Goal: Information Seeking & Learning: Learn about a topic

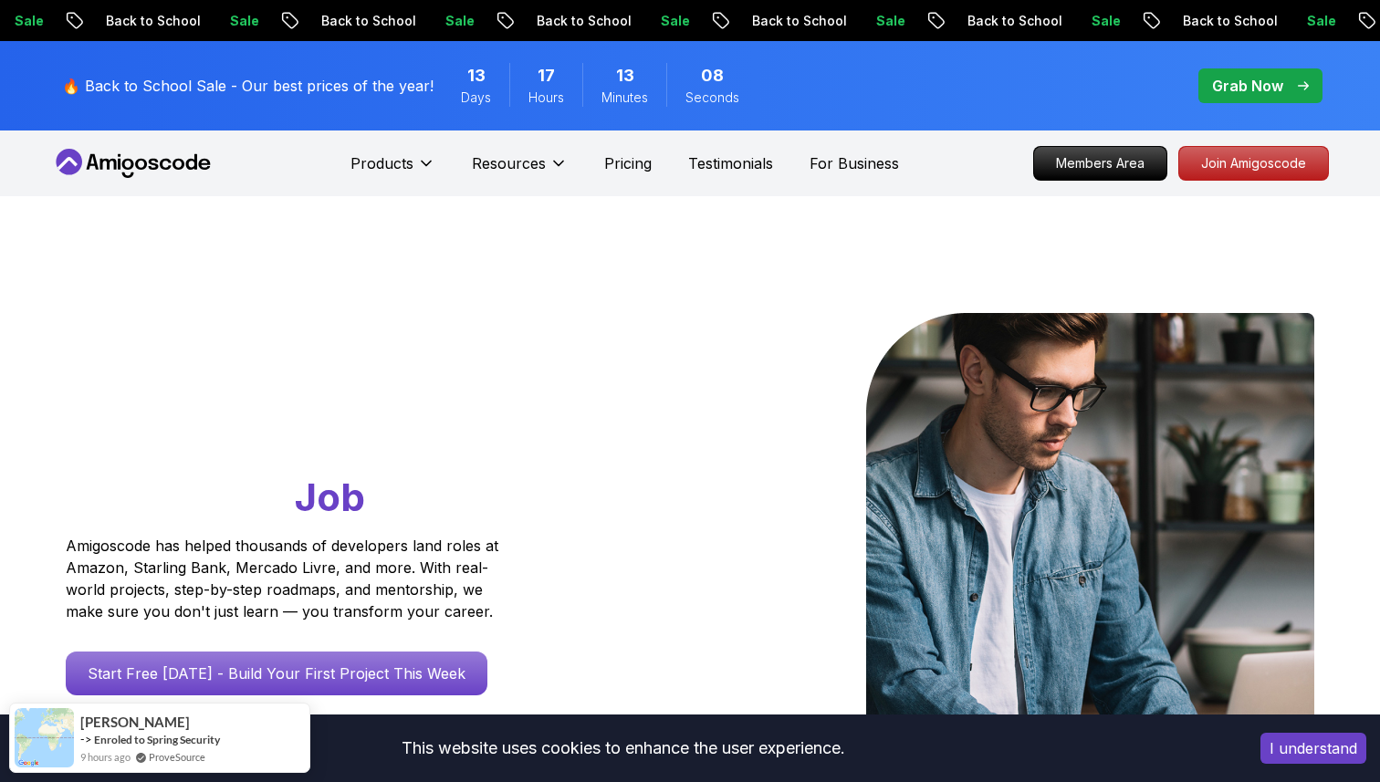
click at [300, 88] on p "🔥 Back to School Sale - Our best prices of the year!" at bounding box center [247, 86] width 371 height 22
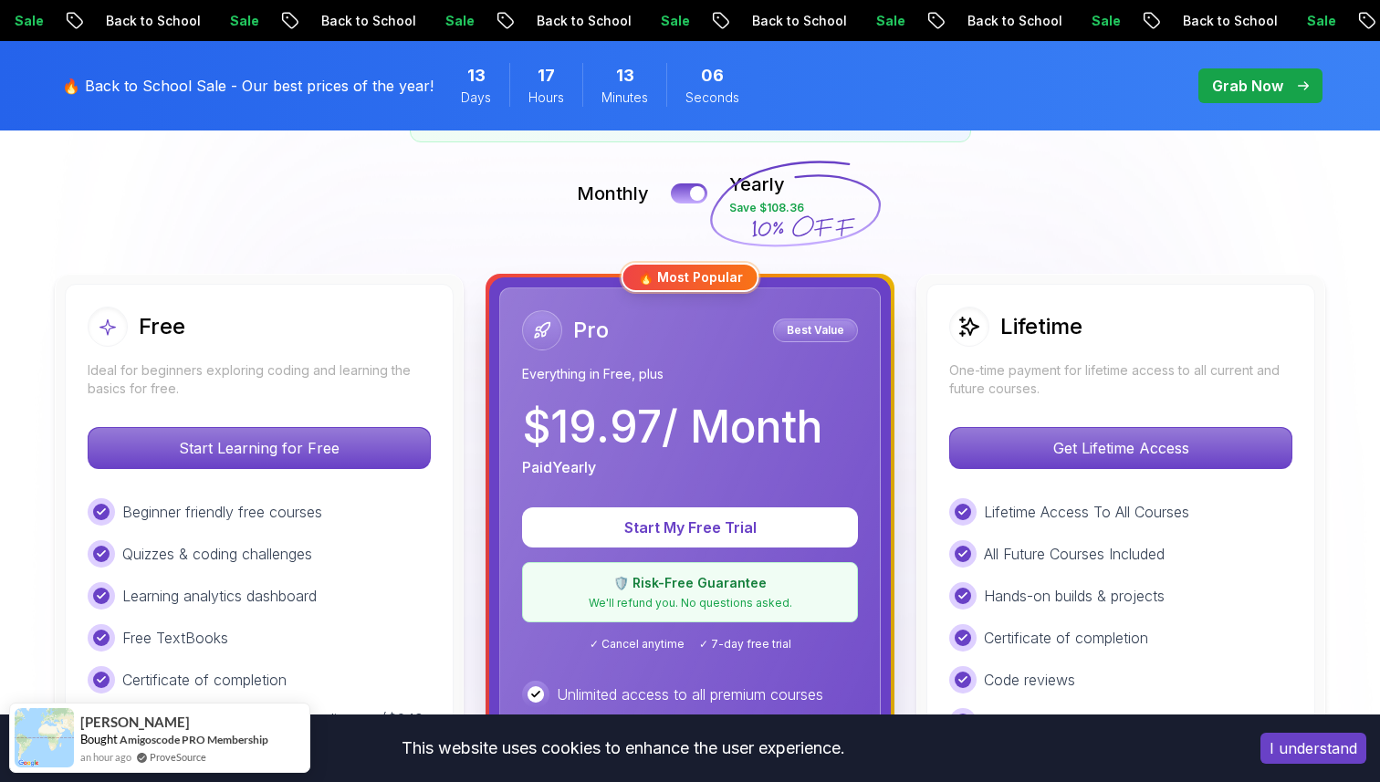
scroll to position [401, 0]
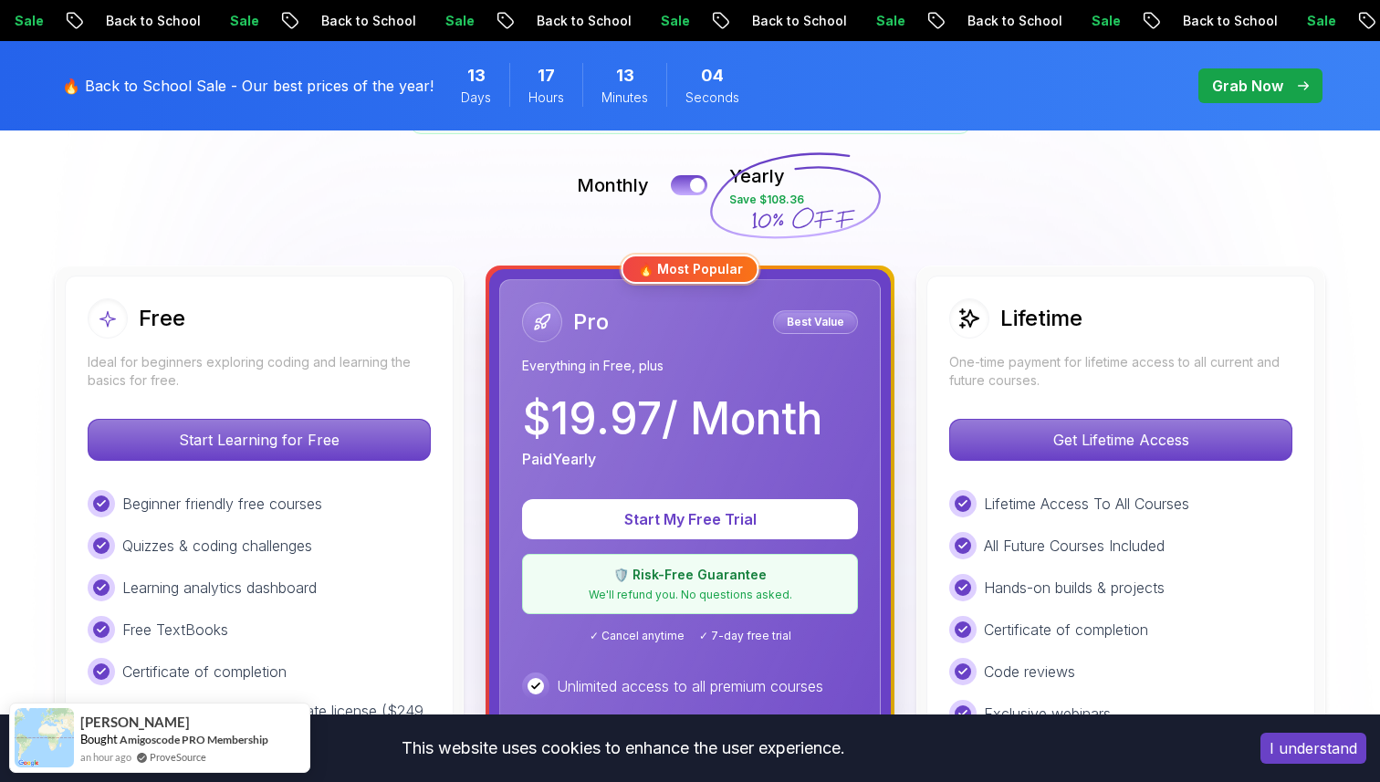
click at [455, 357] on div "Free Ideal for beginners exploring coding and learning the basics for free. Sta…" at bounding box center [259, 698] width 409 height 865
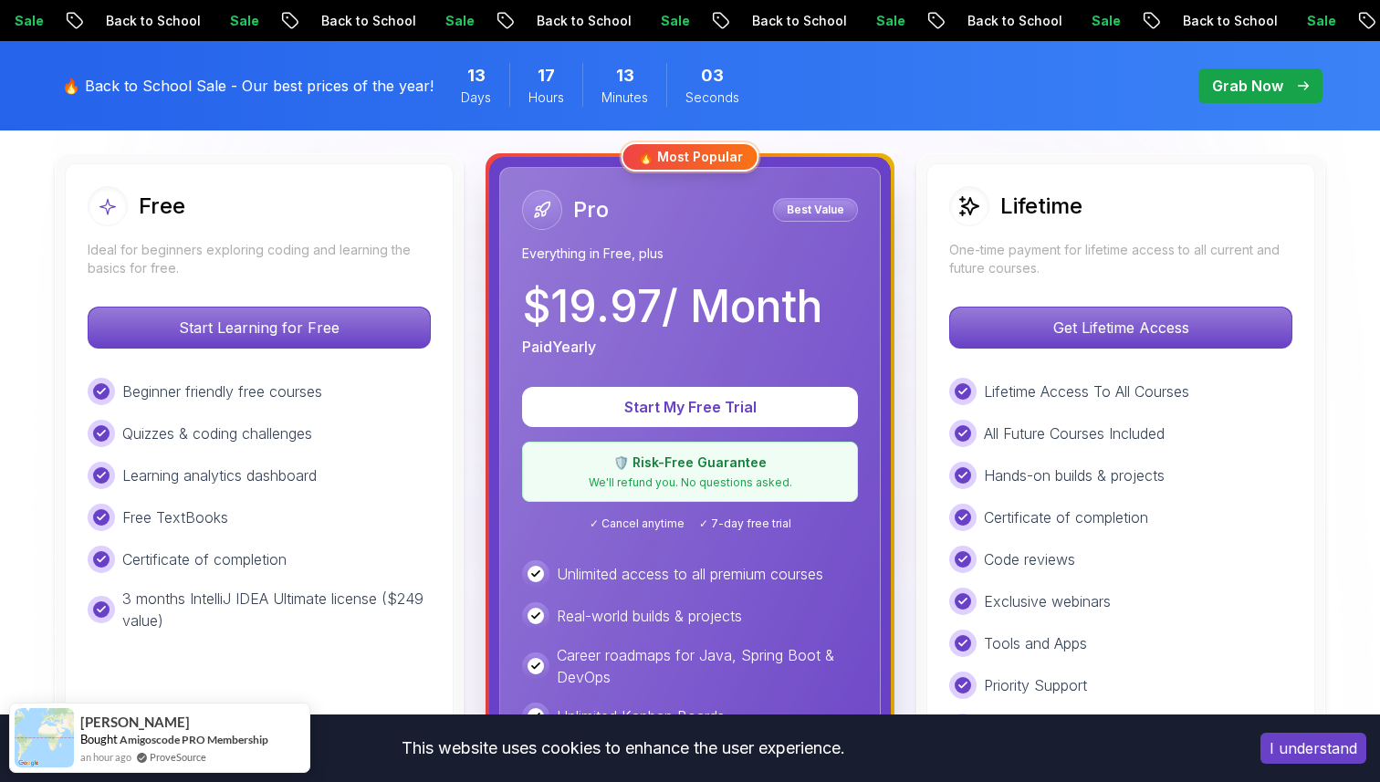
scroll to position [538, 0]
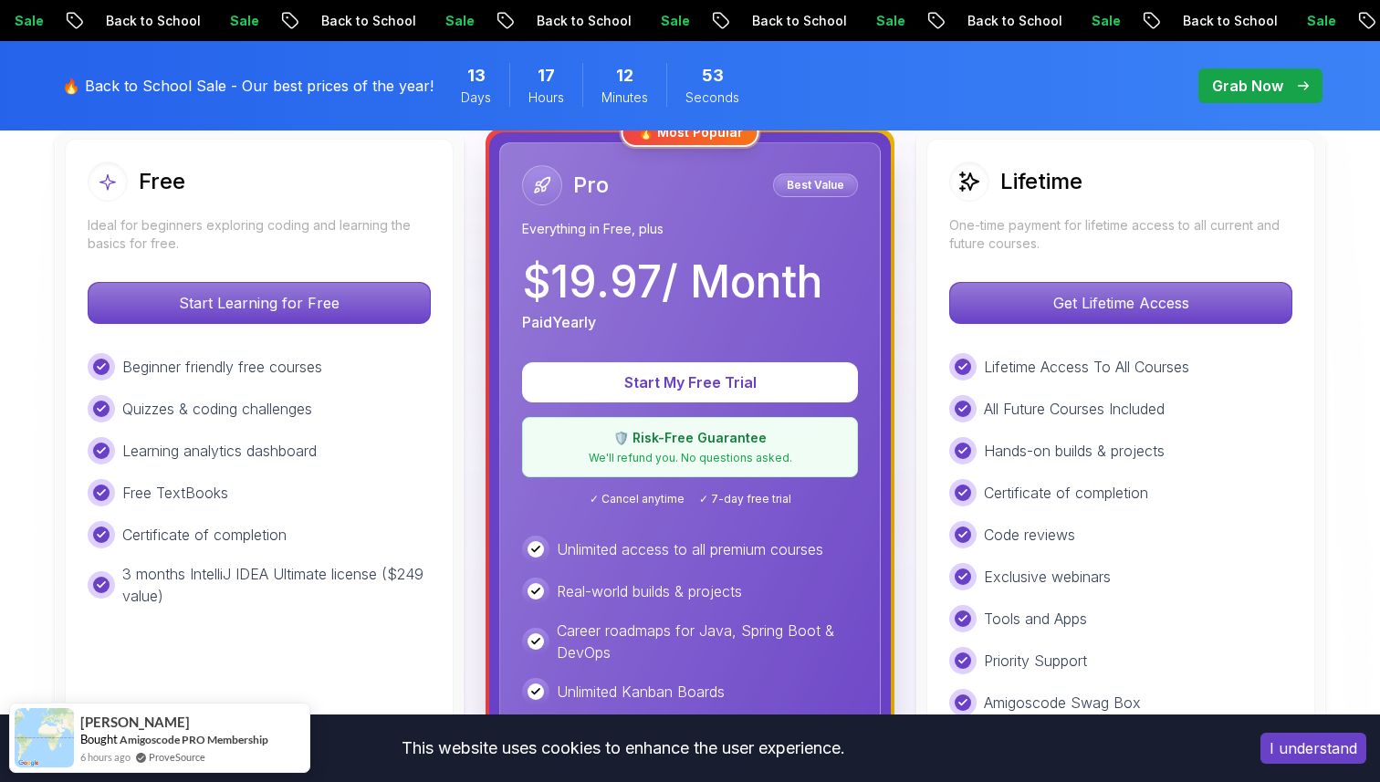
click at [902, 276] on div "Free Ideal for beginners exploring coding and learning the basics for free. Sta…" at bounding box center [689, 561] width 1277 height 865
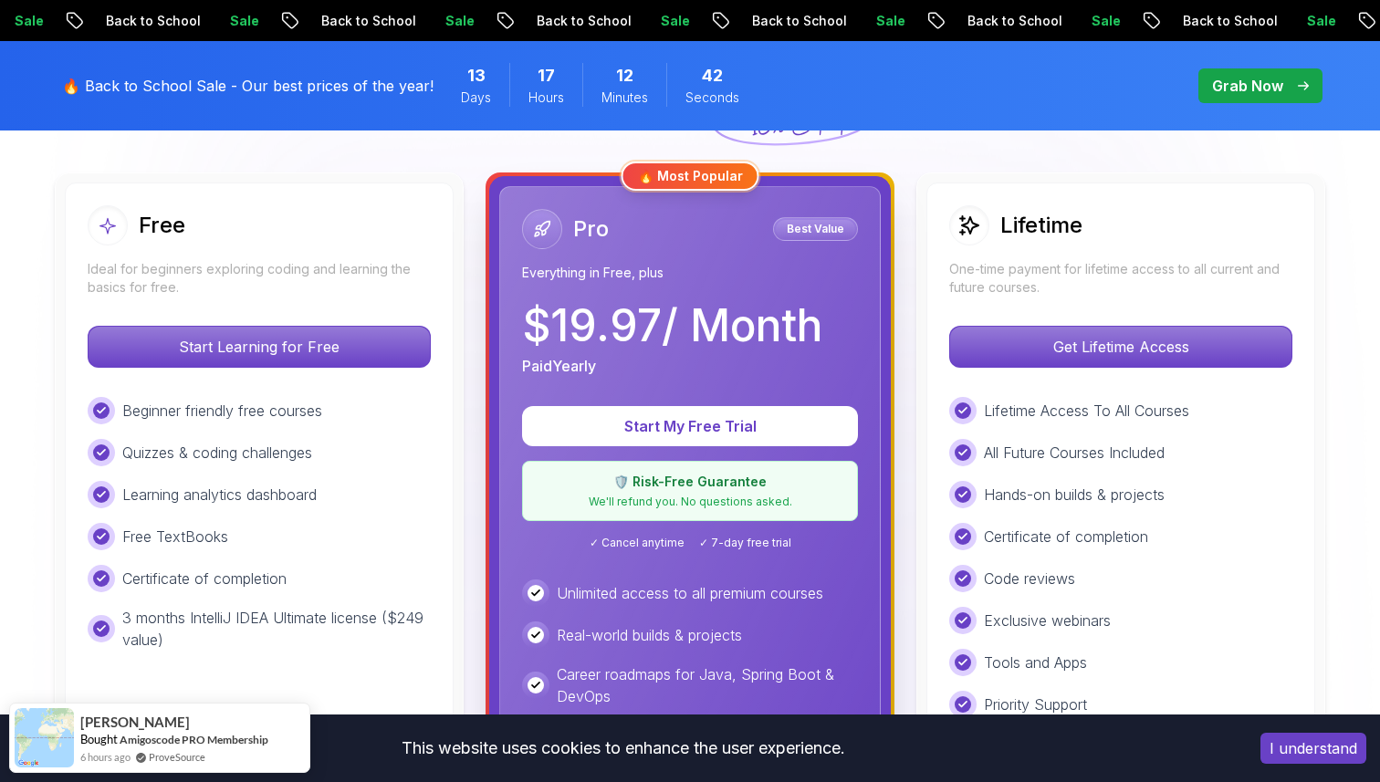
scroll to position [491, 0]
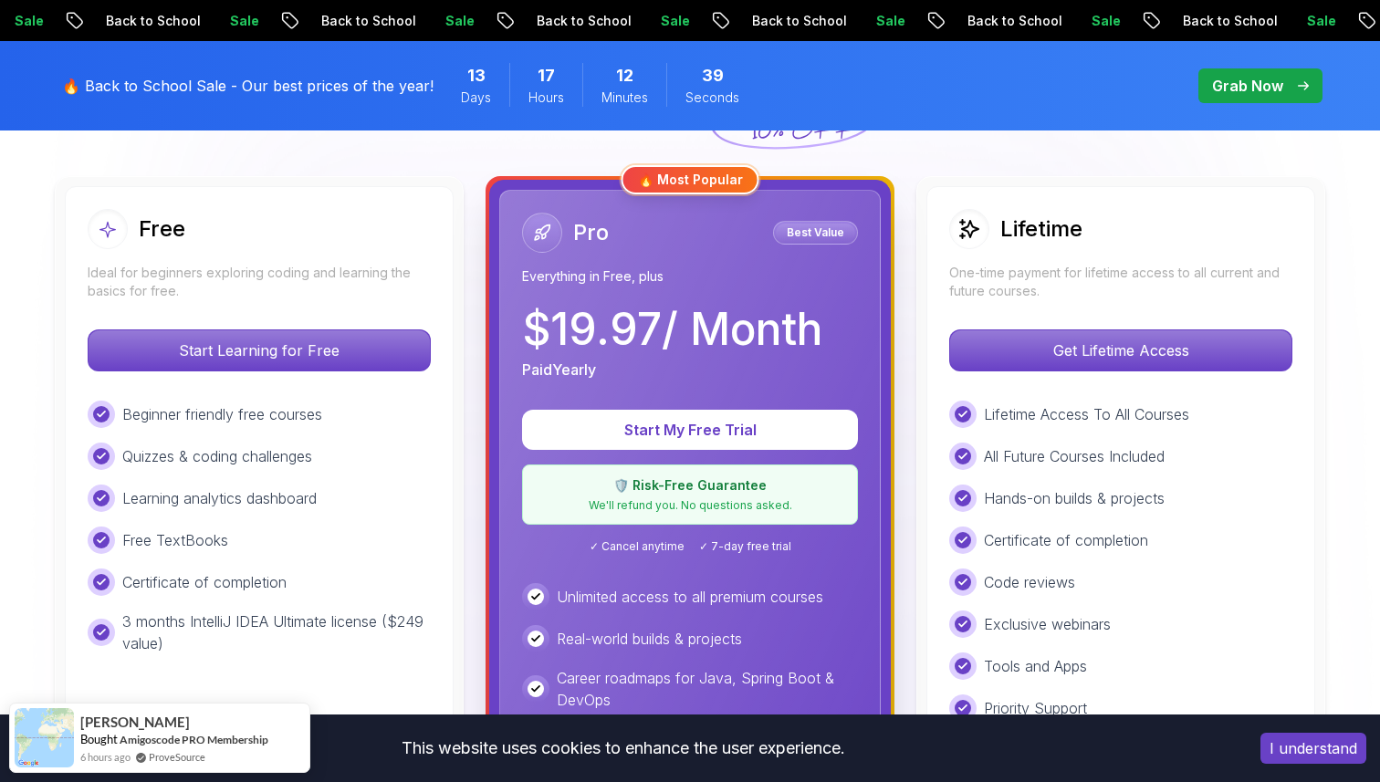
click at [562, 367] on p "Paid Yearly" at bounding box center [559, 370] width 74 height 22
click at [562, 322] on p "$ 19.97 / Month" at bounding box center [672, 329] width 300 height 44
click at [661, 322] on p "$ 19.97 / Month" at bounding box center [672, 329] width 300 height 44
click at [755, 321] on p "$ 19.97 / Month" at bounding box center [672, 329] width 300 height 44
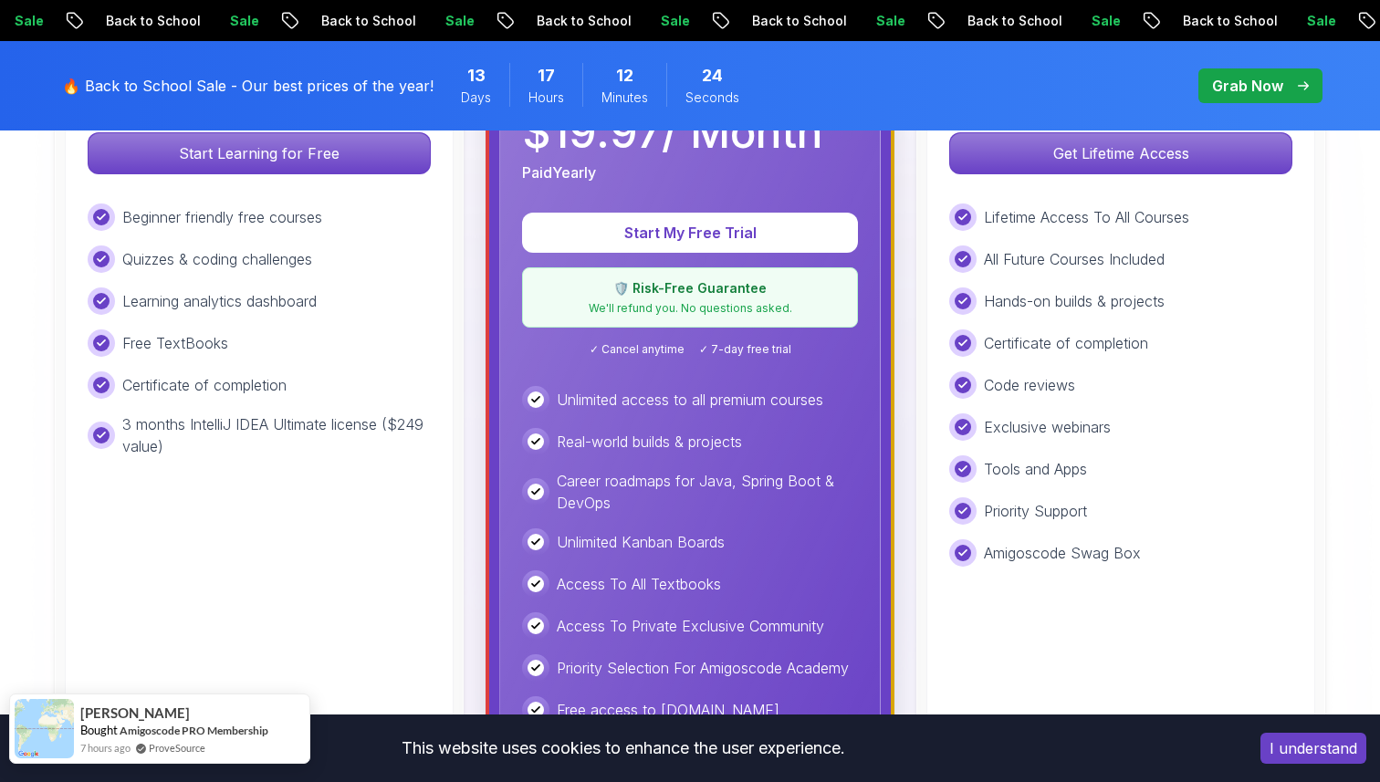
scroll to position [689, 0]
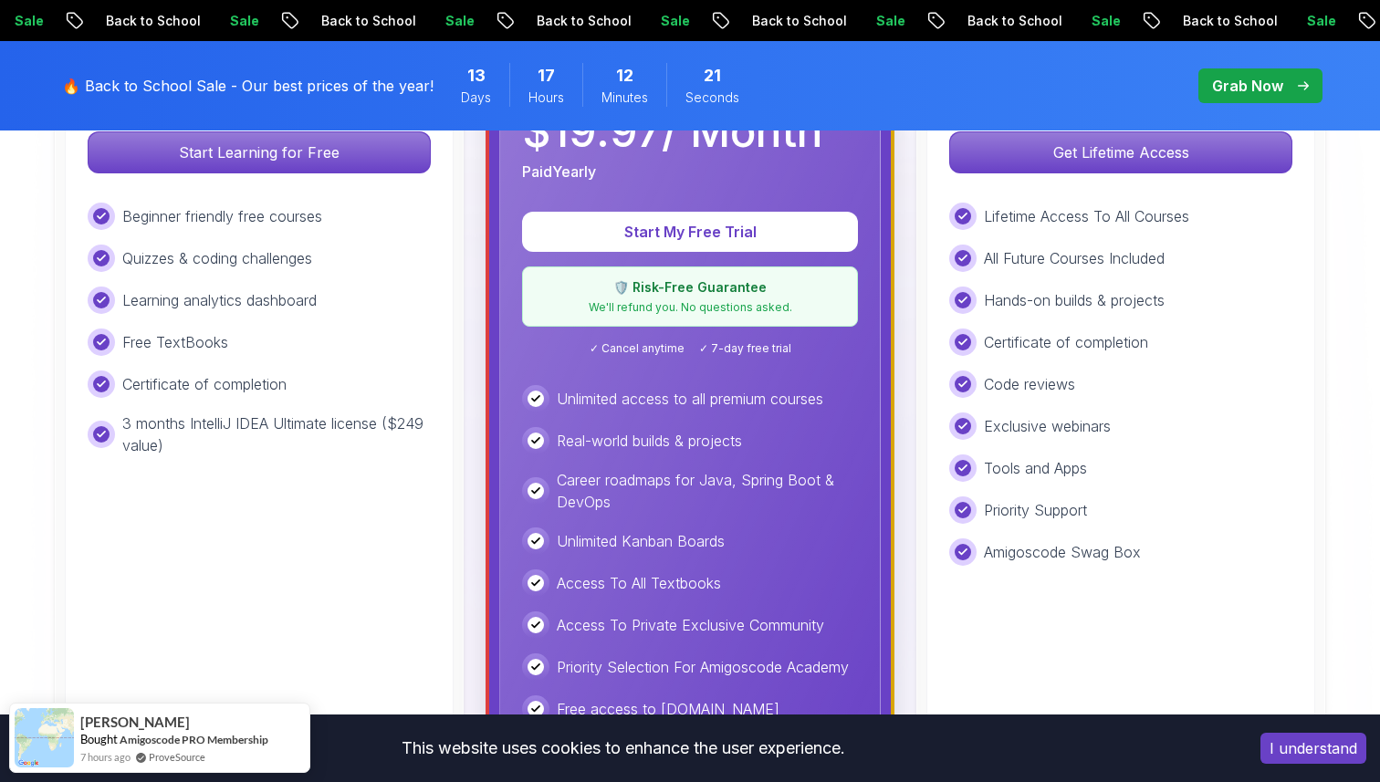
click at [1313, 763] on button "I understand" at bounding box center [1313, 748] width 106 height 31
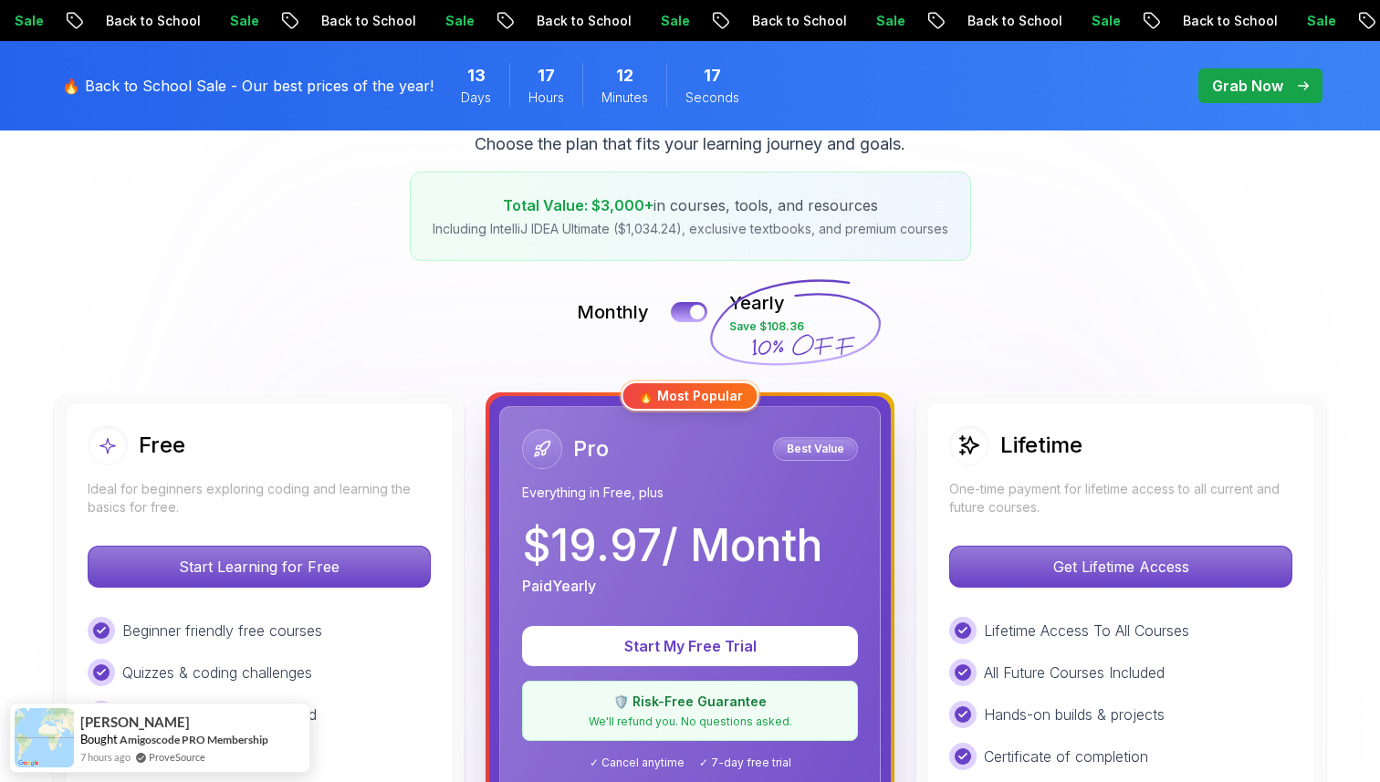
scroll to position [0, 0]
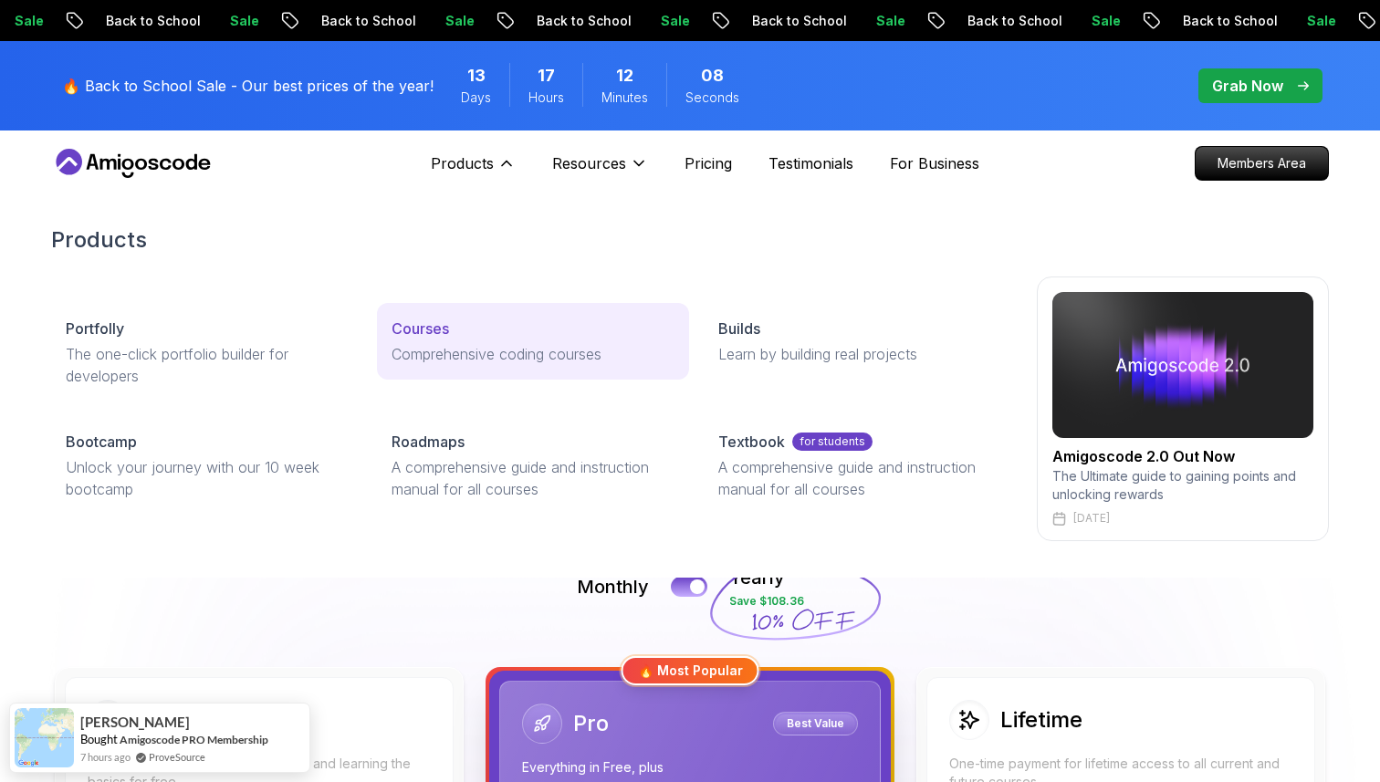
click at [408, 328] on p "Courses" at bounding box center [419, 329] width 57 height 22
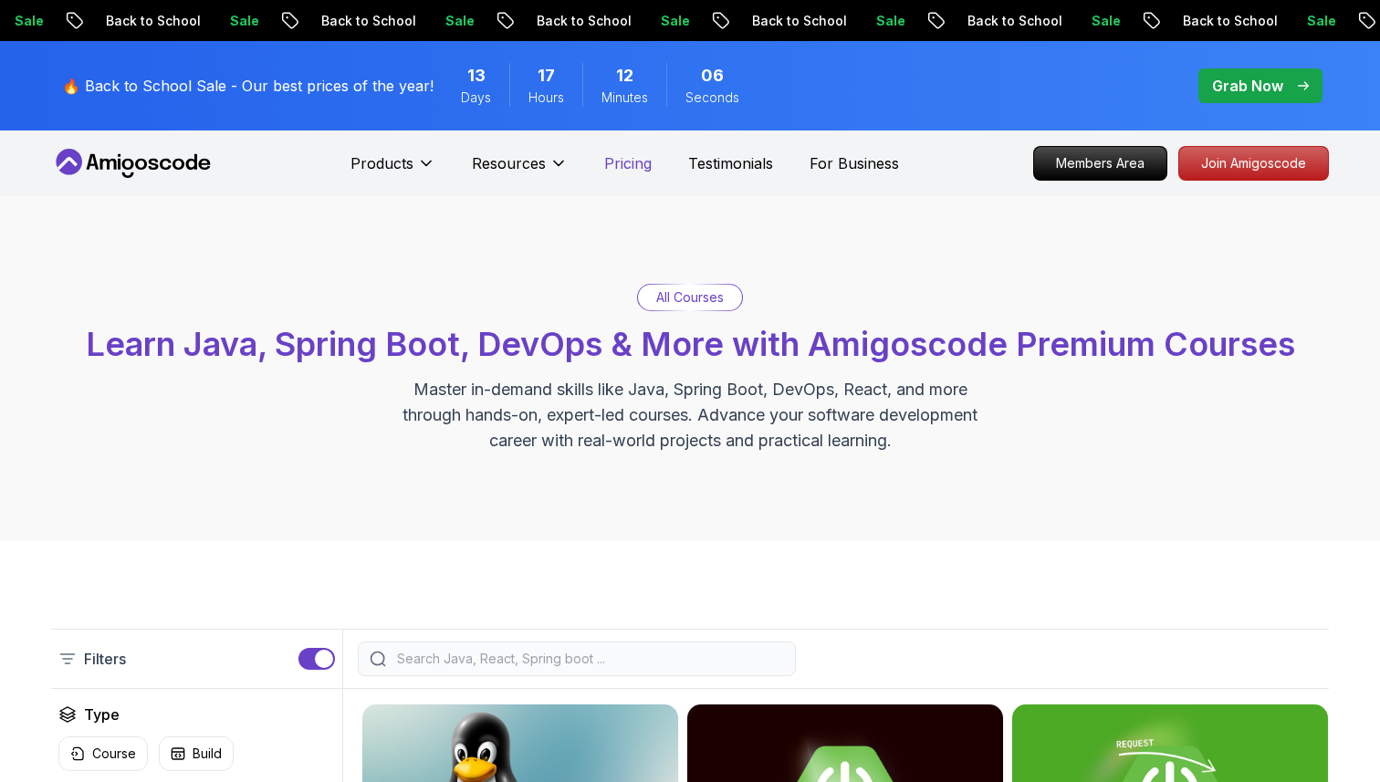
click at [630, 167] on p "Pricing" at bounding box center [627, 163] width 47 height 22
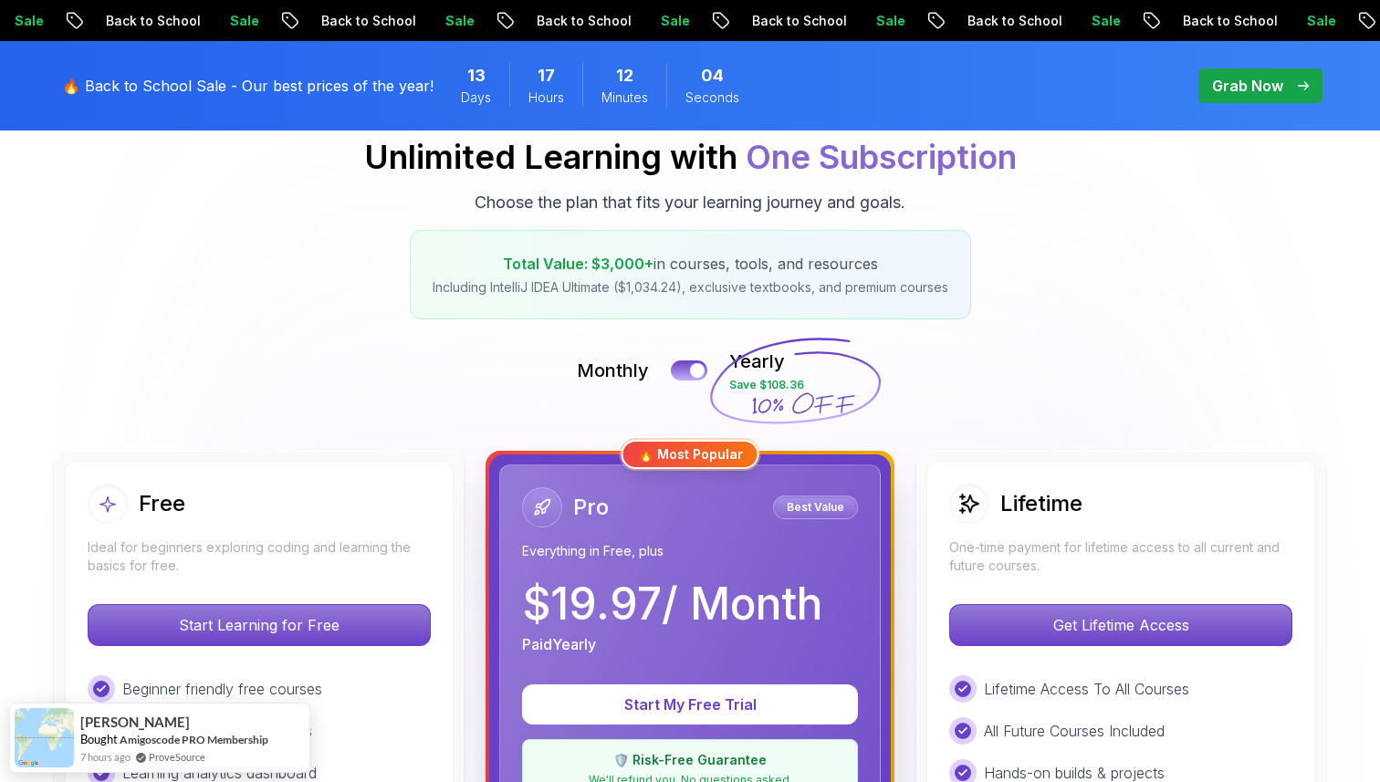
scroll to position [232, 0]
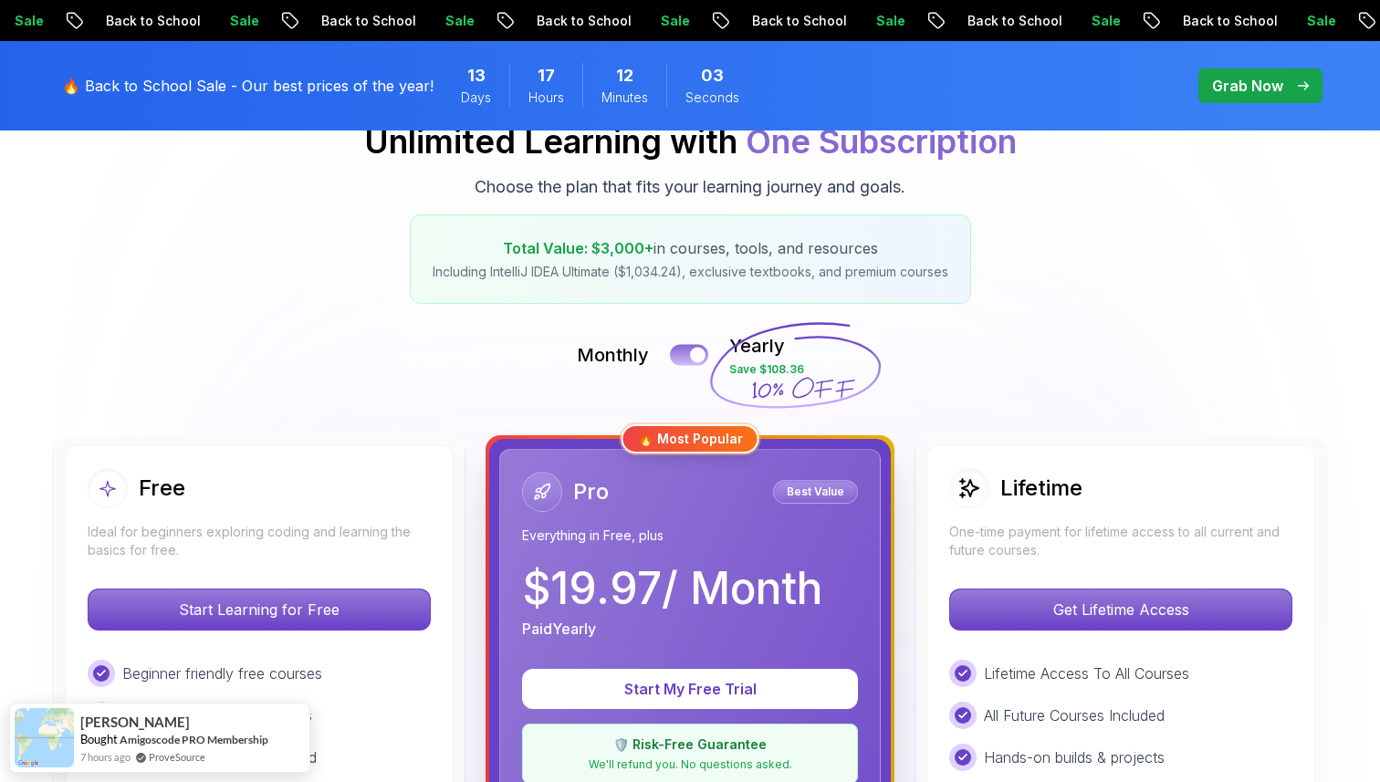
click at [701, 351] on div at bounding box center [698, 356] width 16 height 16
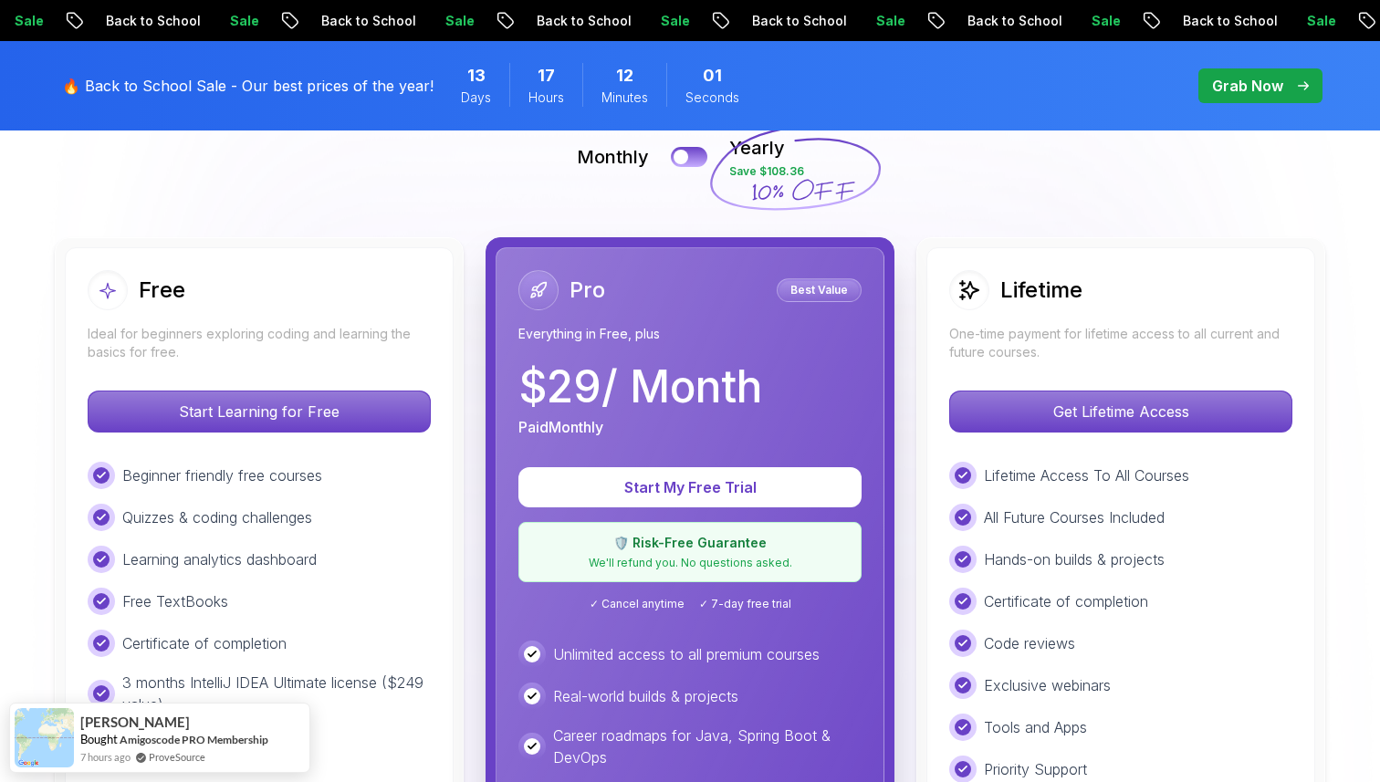
scroll to position [426, 0]
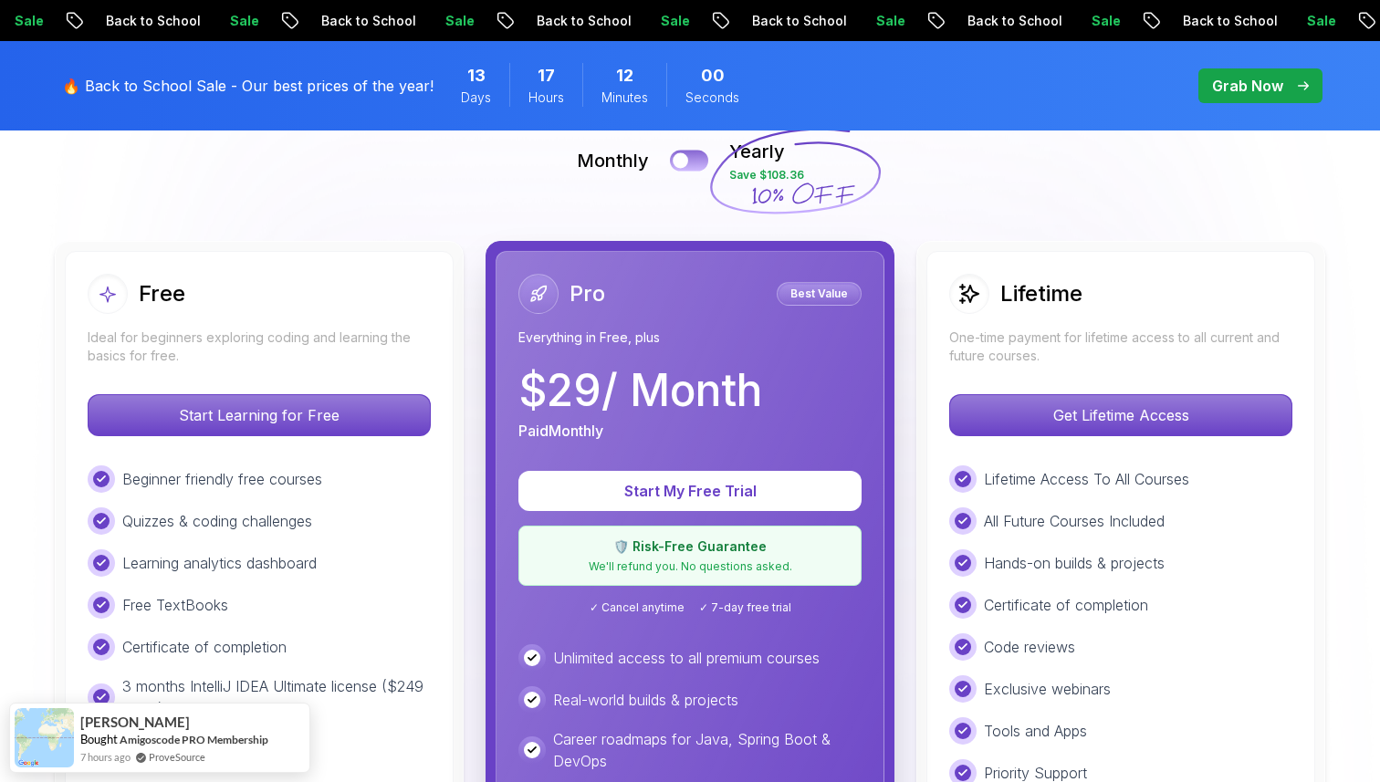
click at [693, 152] on button at bounding box center [689, 160] width 38 height 21
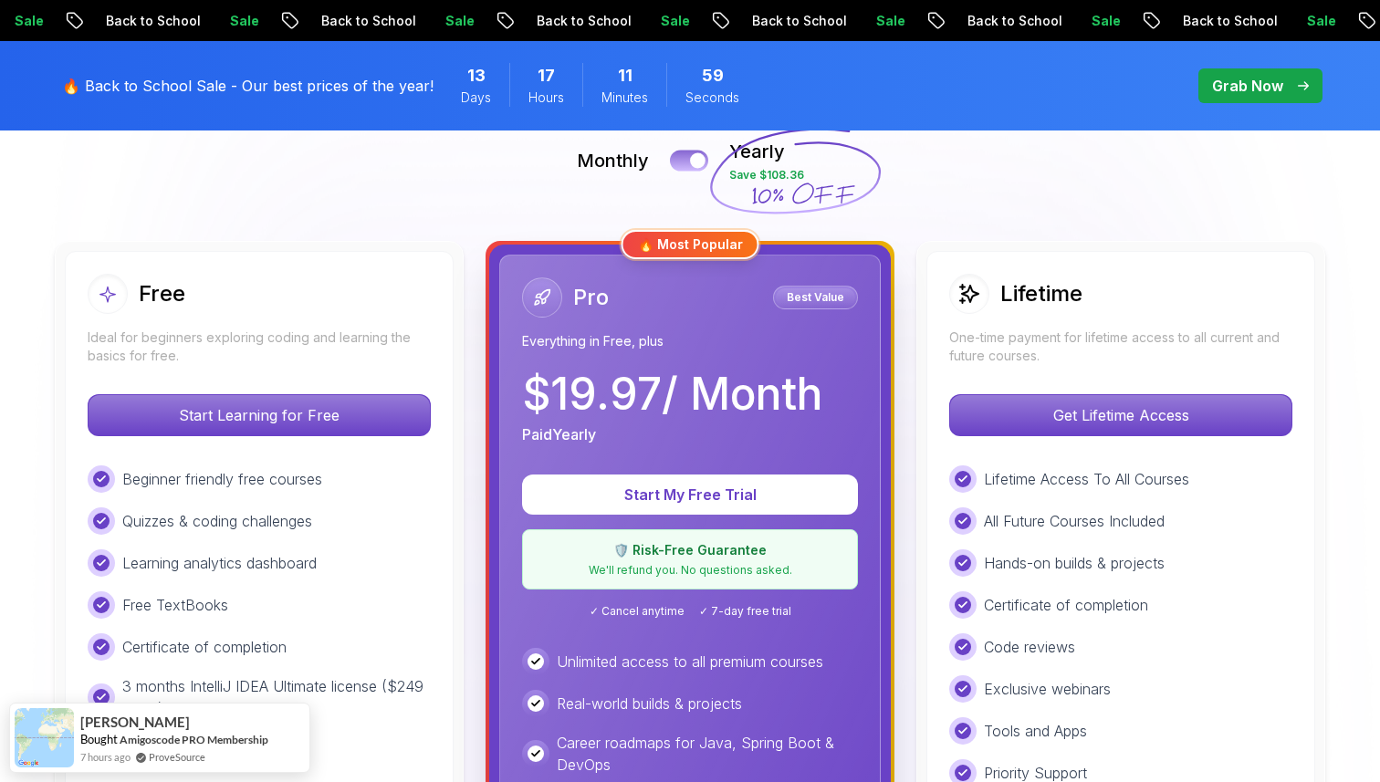
click at [692, 159] on div at bounding box center [698, 161] width 16 height 16
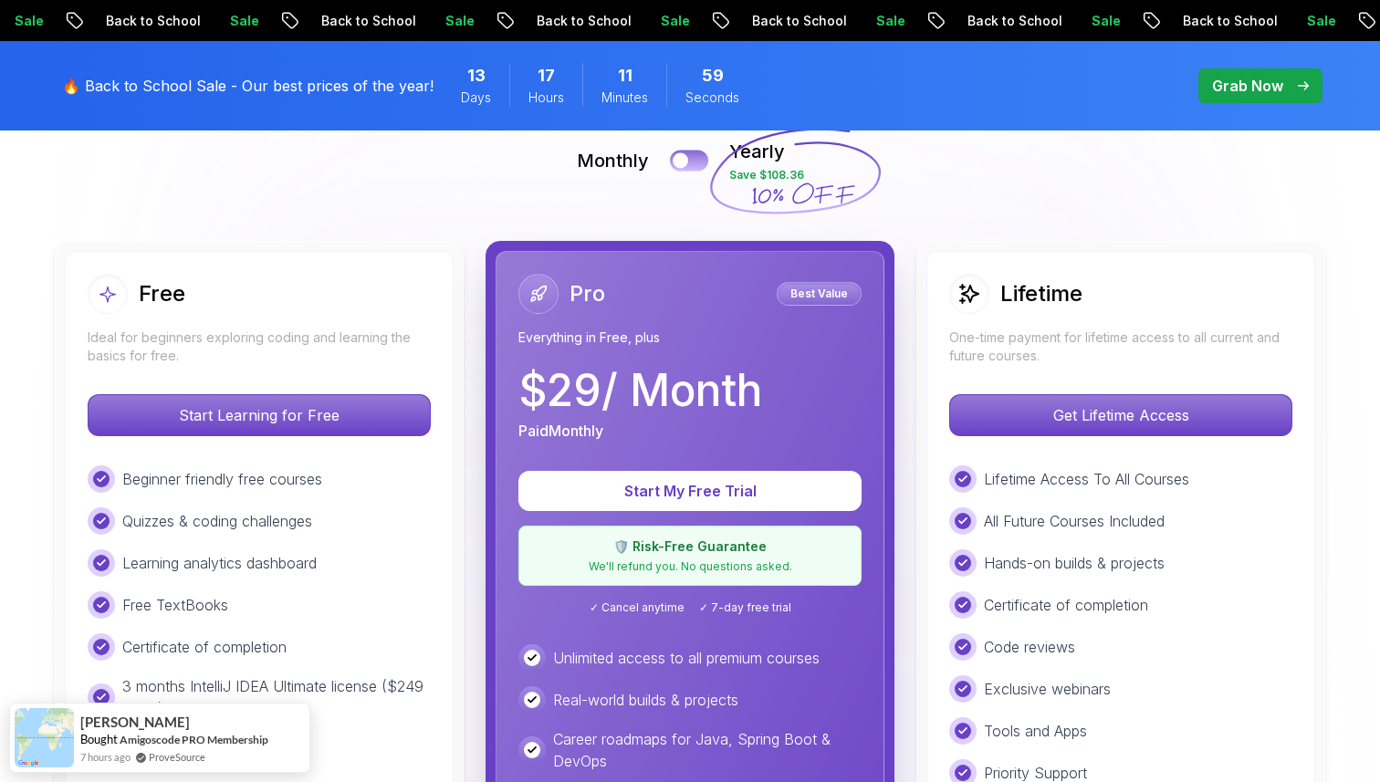
click at [692, 159] on button at bounding box center [689, 160] width 38 height 21
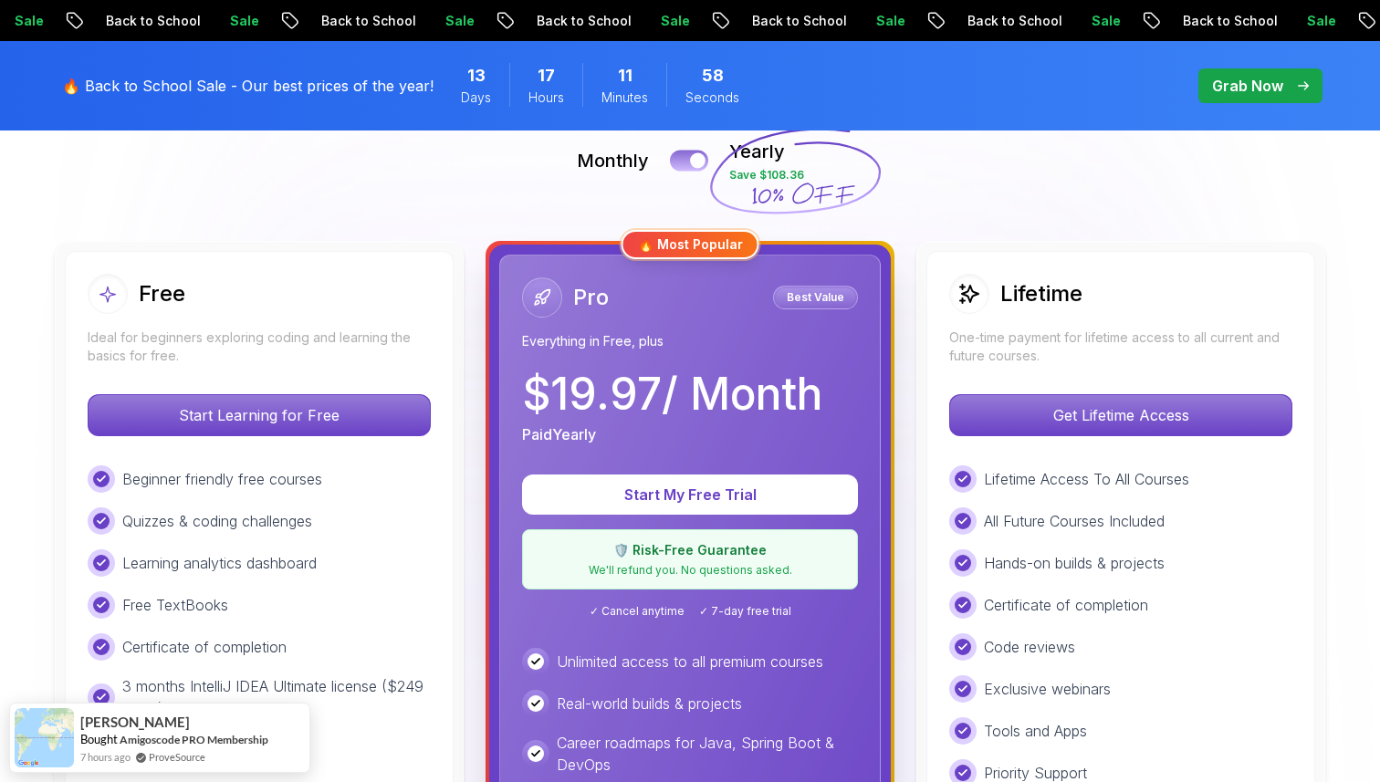
click at [692, 159] on div at bounding box center [698, 161] width 16 height 16
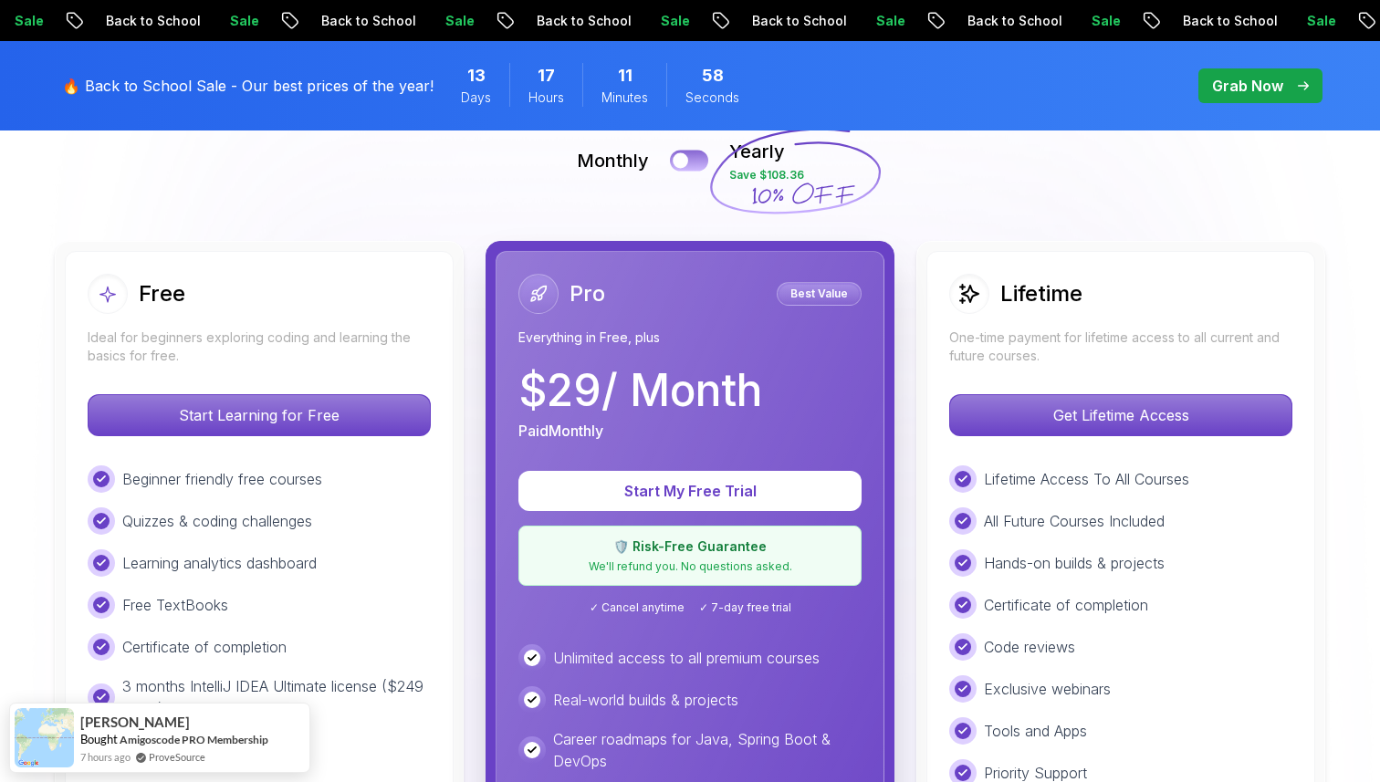
click at [692, 159] on button at bounding box center [689, 160] width 38 height 21
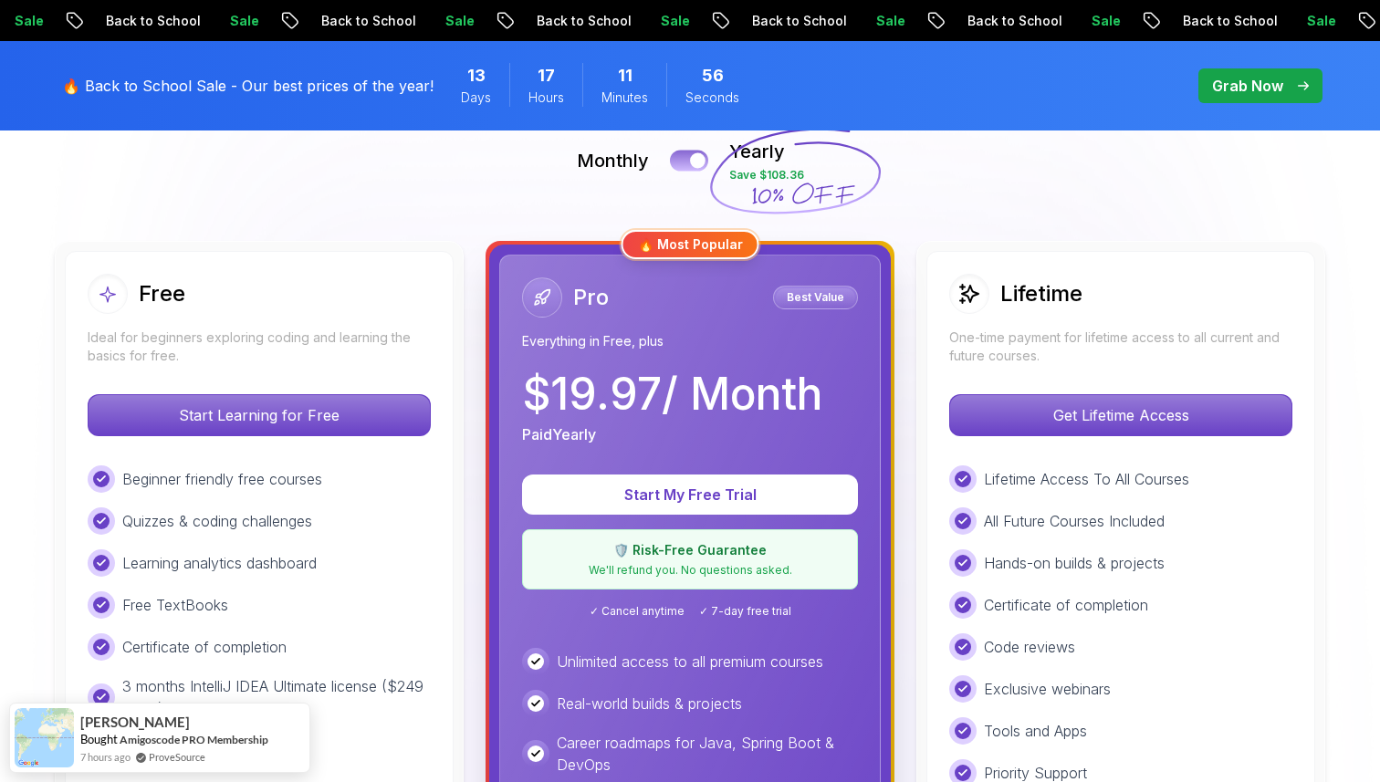
click at [692, 159] on div at bounding box center [698, 161] width 16 height 16
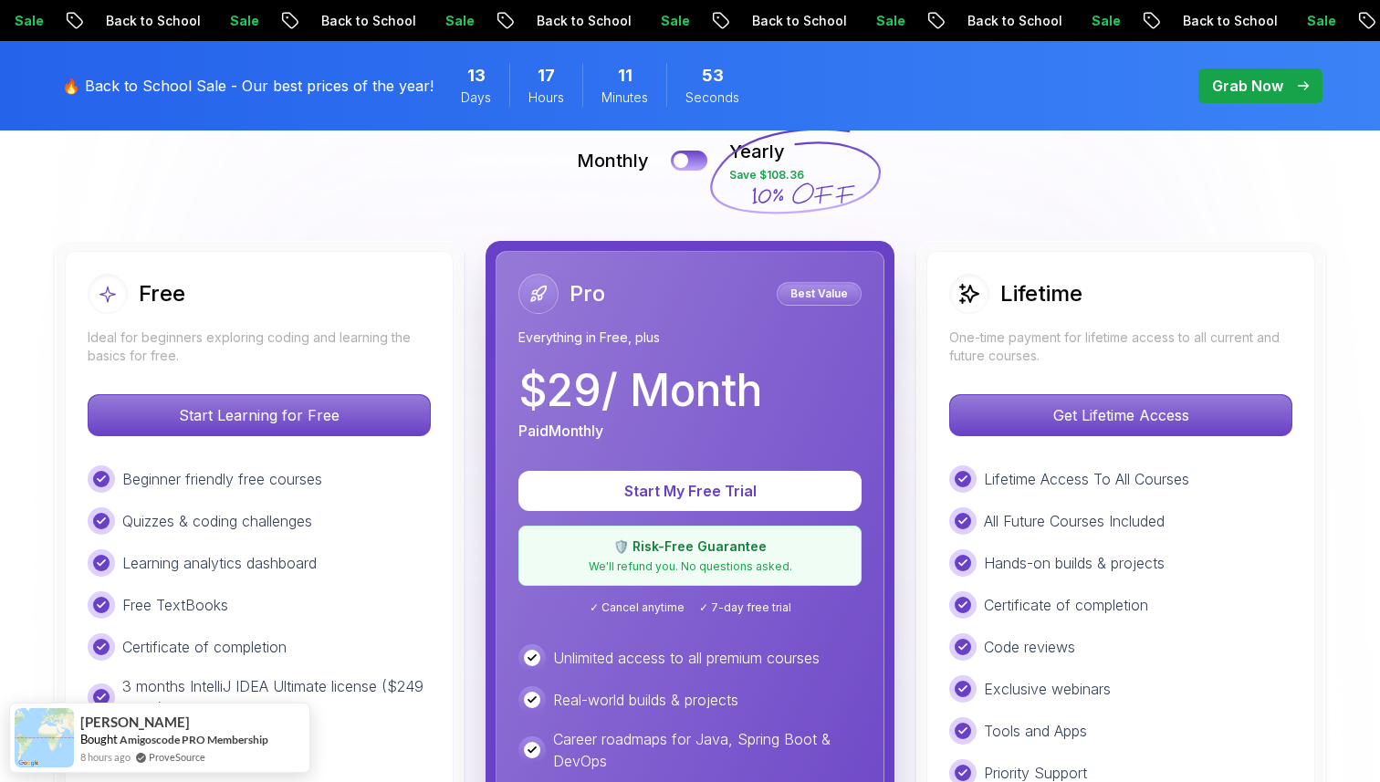
click at [772, 203] on icon at bounding box center [794, 171] width 175 height 161
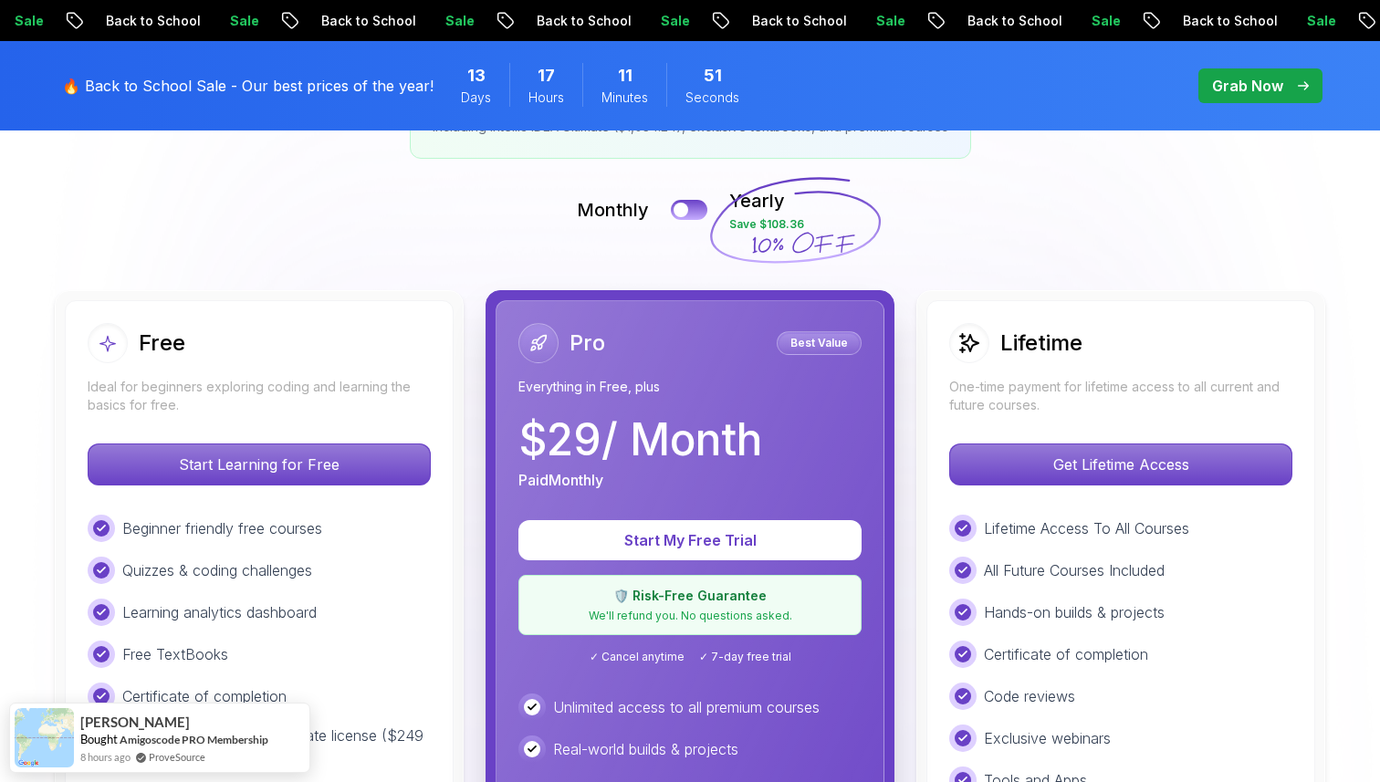
scroll to position [374, 0]
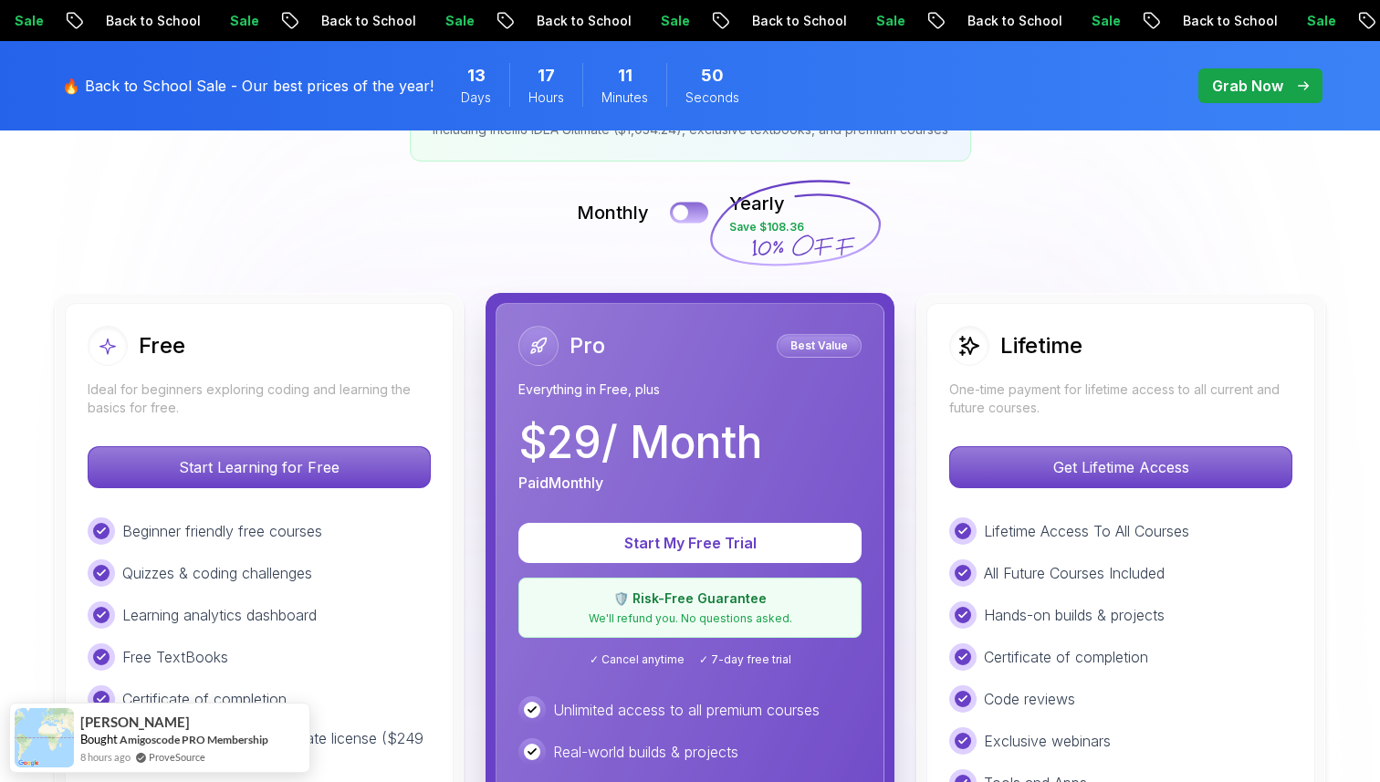
click at [696, 213] on button at bounding box center [689, 212] width 38 height 21
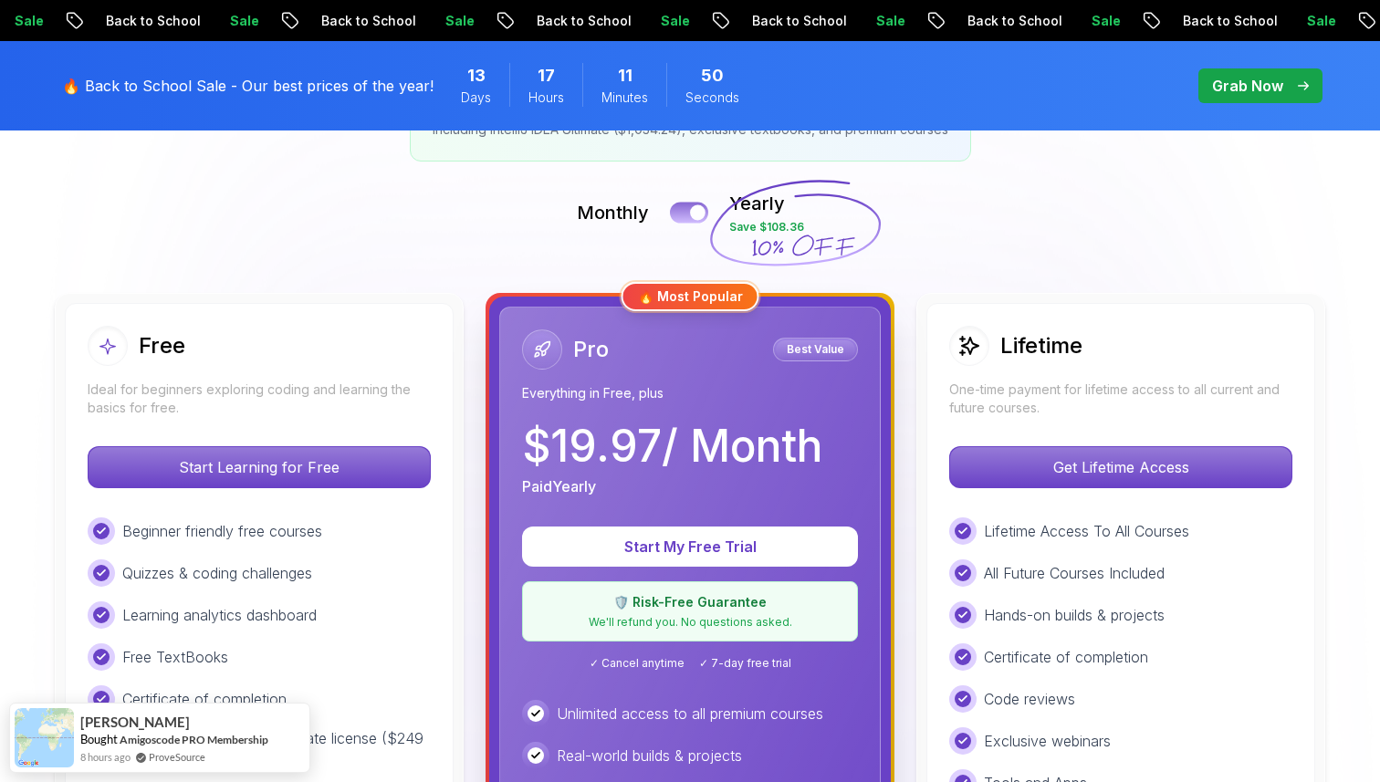
click at [696, 213] on div at bounding box center [698, 213] width 16 height 16
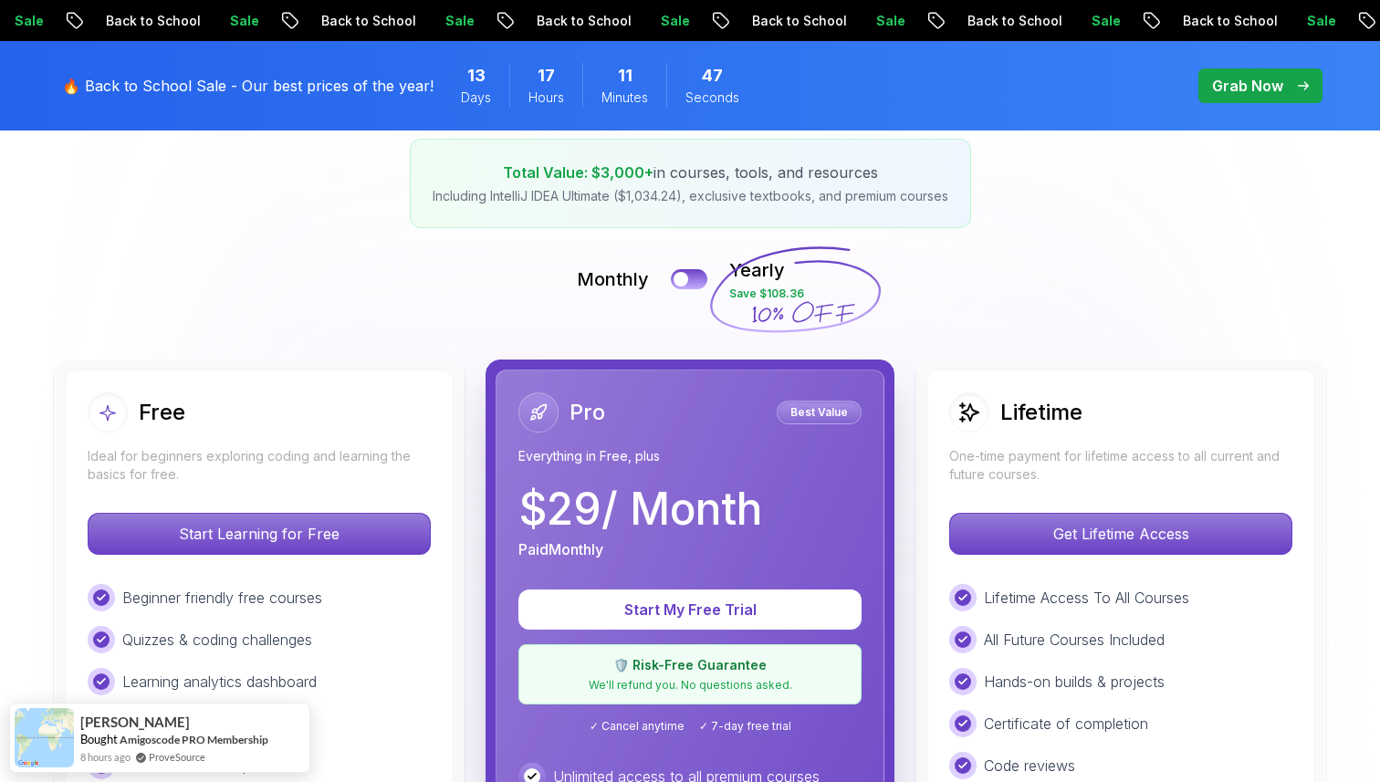
scroll to position [0, 0]
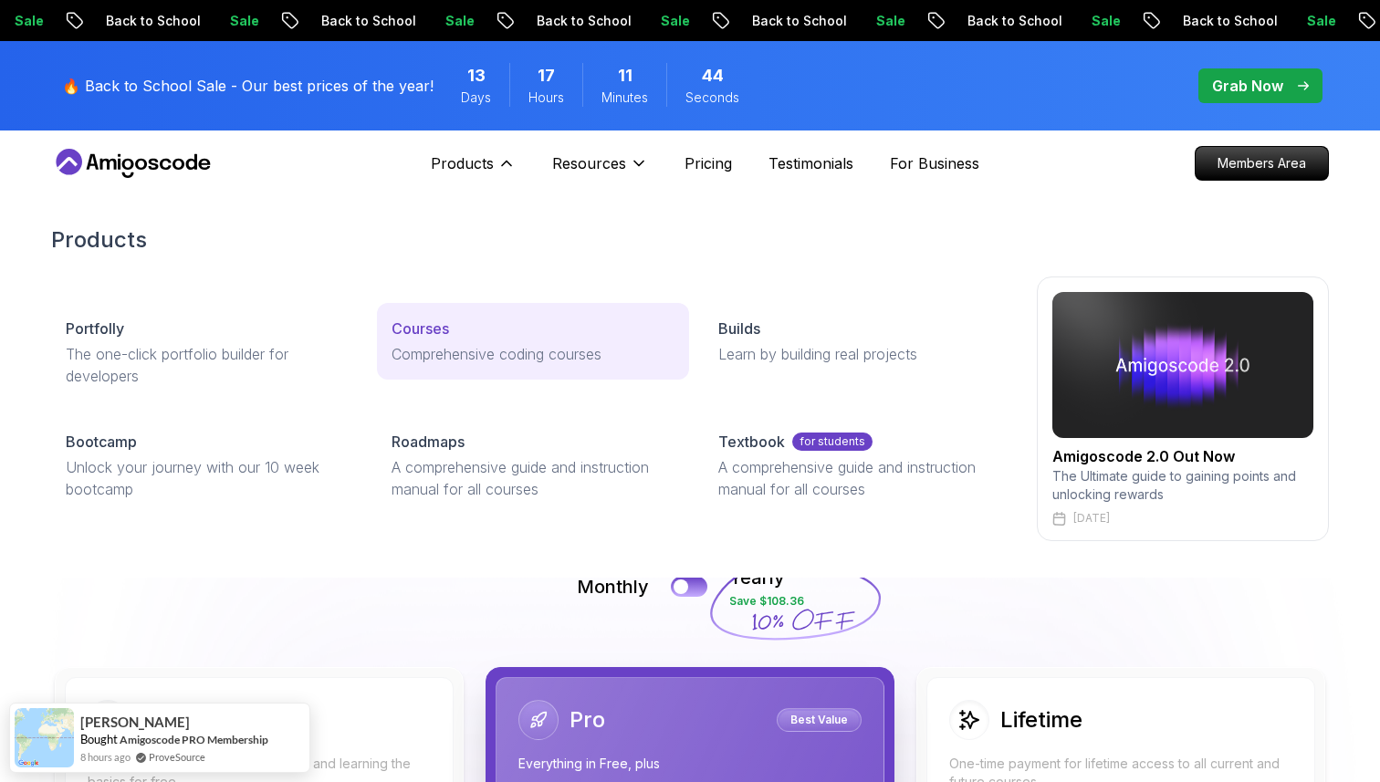
click at [429, 332] on p "Courses" at bounding box center [419, 329] width 57 height 22
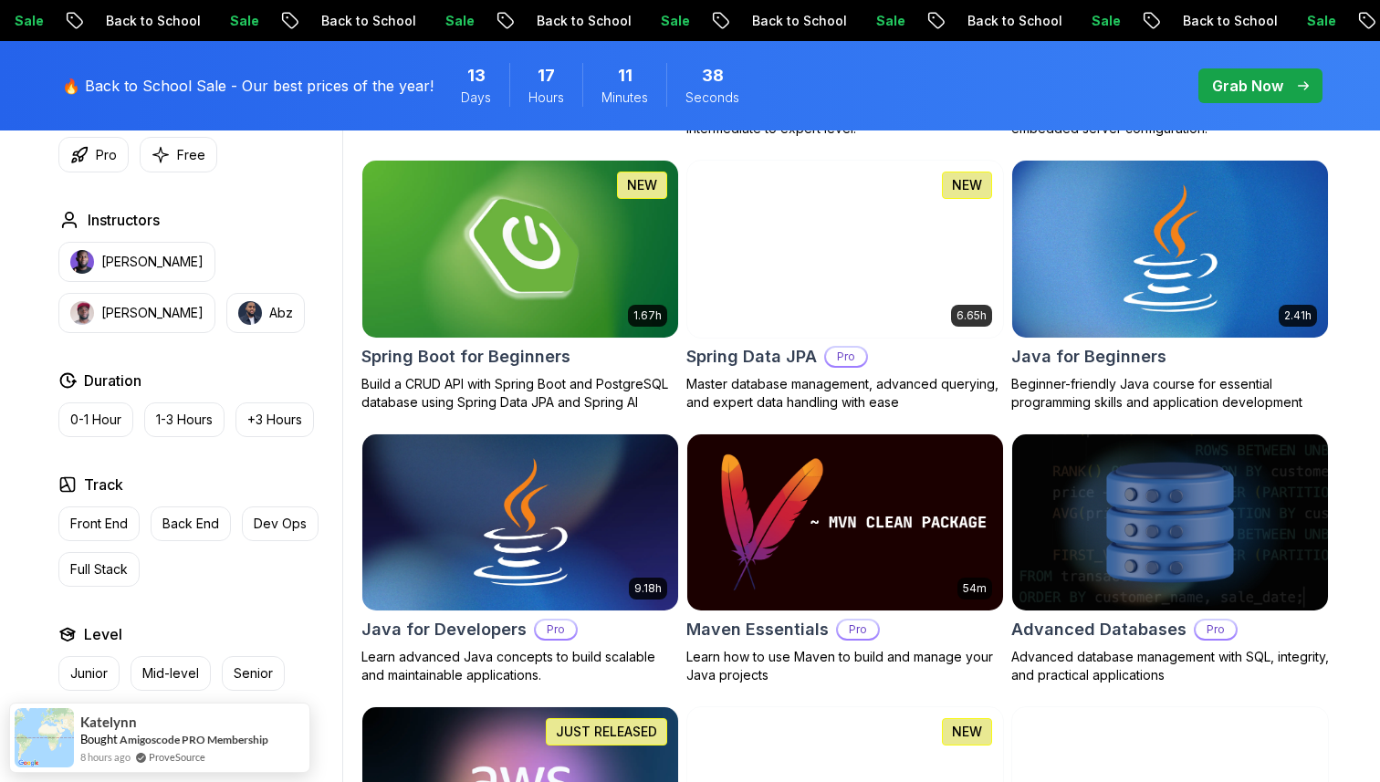
scroll to position [888, 0]
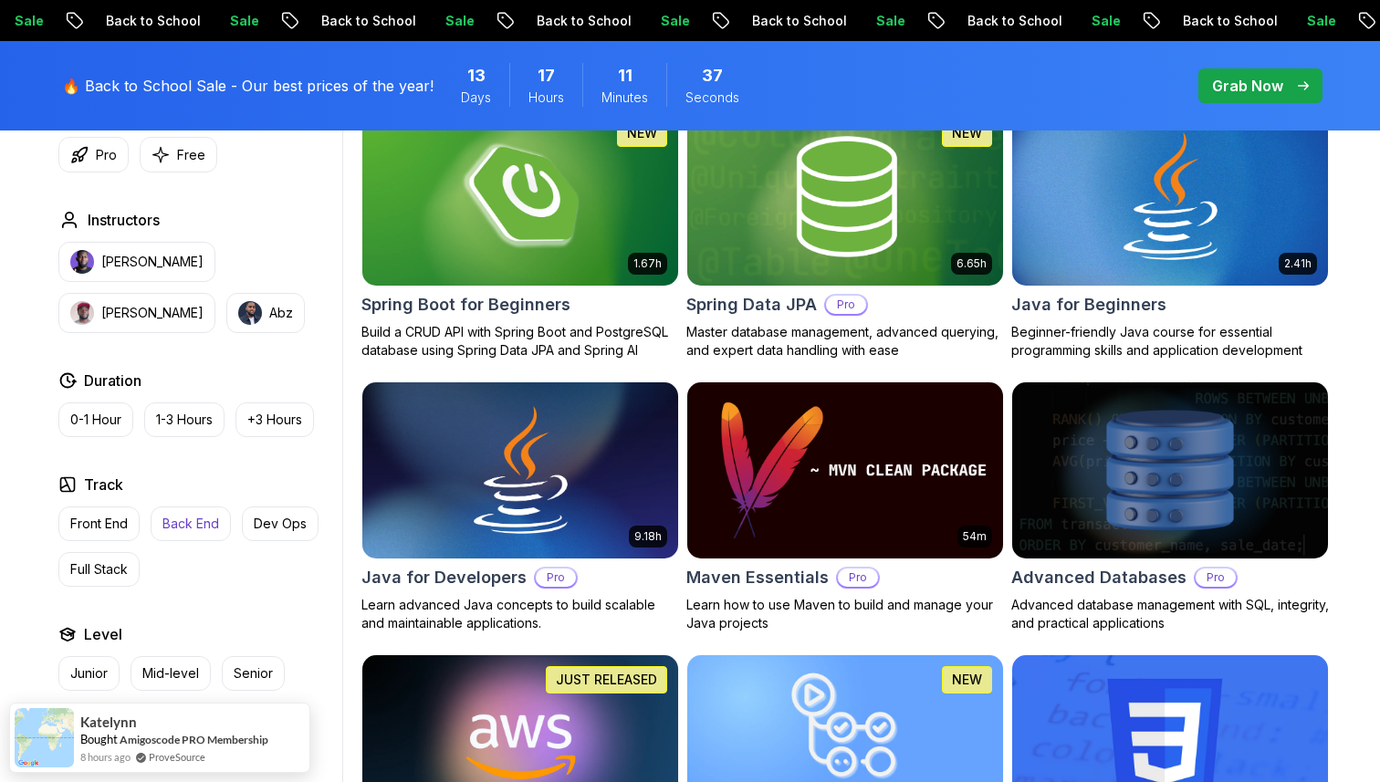
click at [203, 514] on button "Back End" at bounding box center [191, 523] width 80 height 35
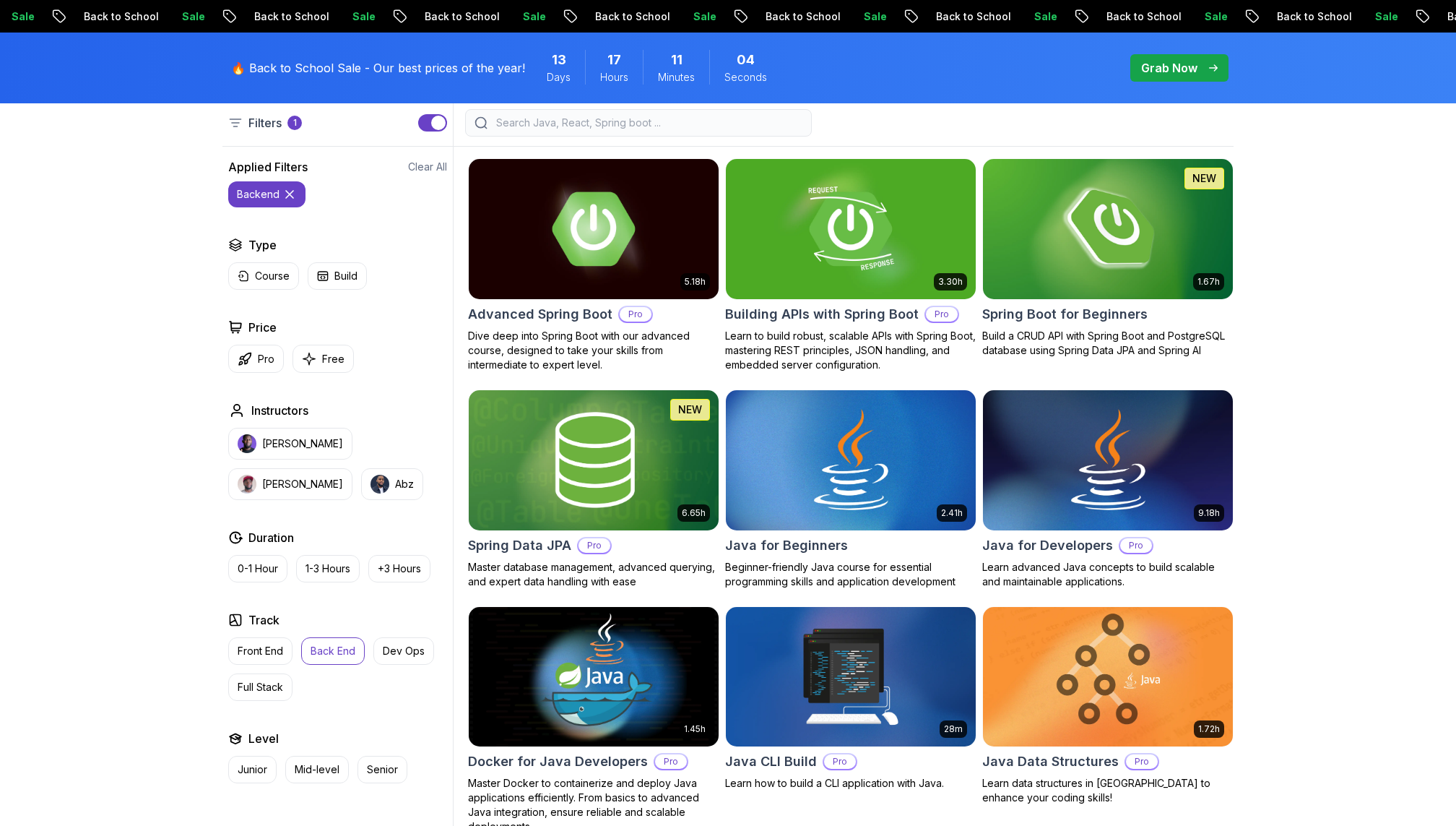
scroll to position [402, 0]
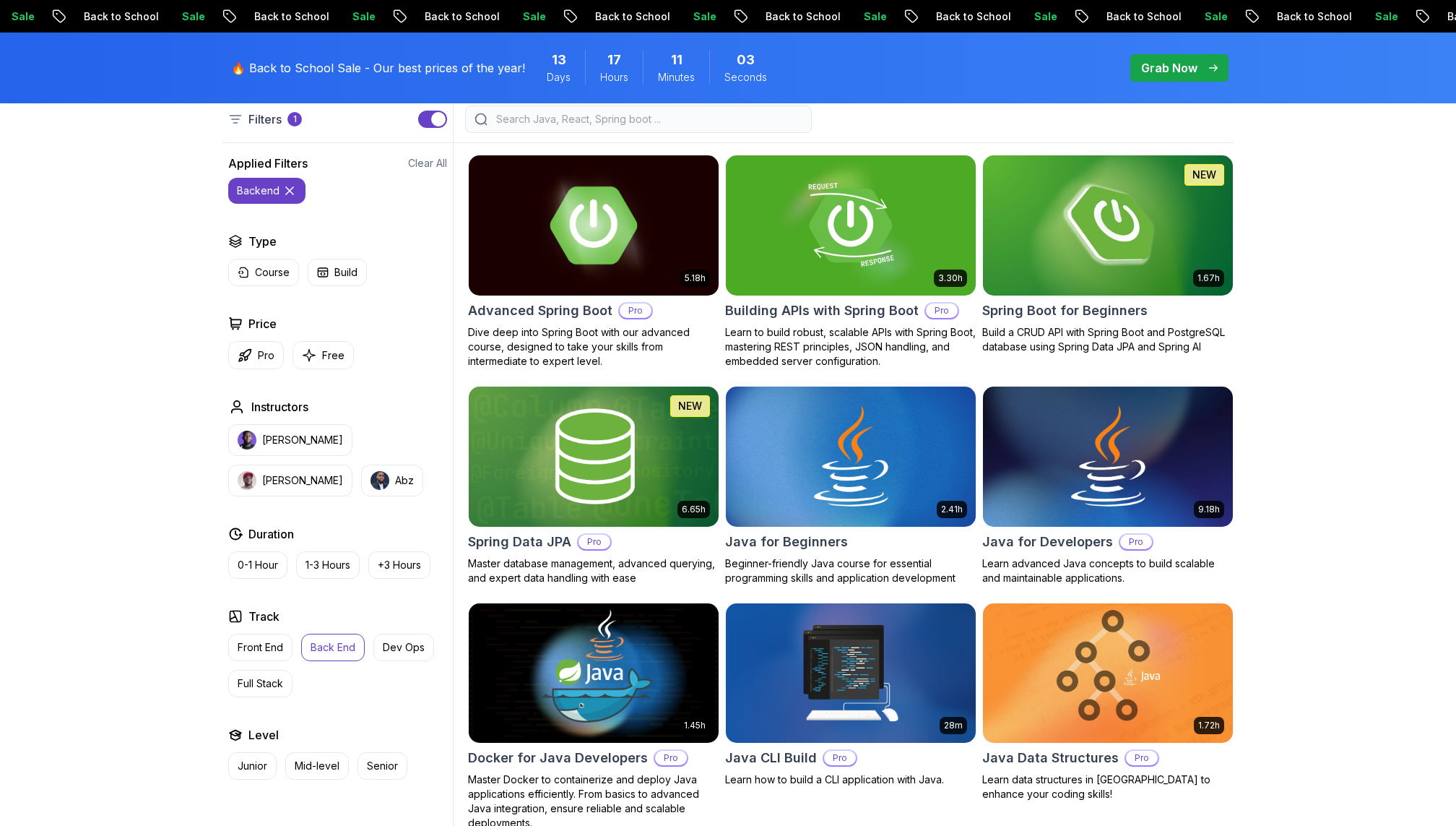
click at [590, 243] on img at bounding box center [593, 225] width 262 height 147
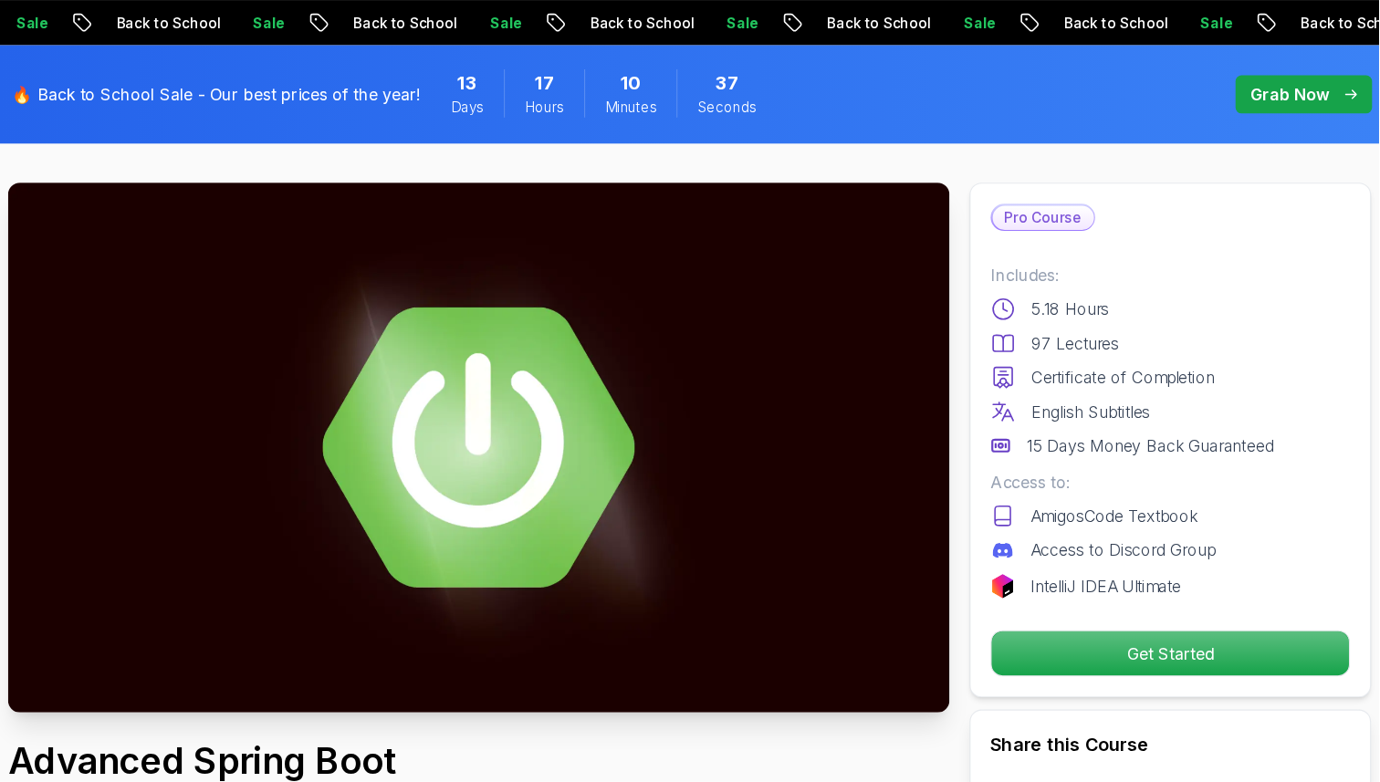
scroll to position [74, 0]
